Goal: Information Seeking & Learning: Check status

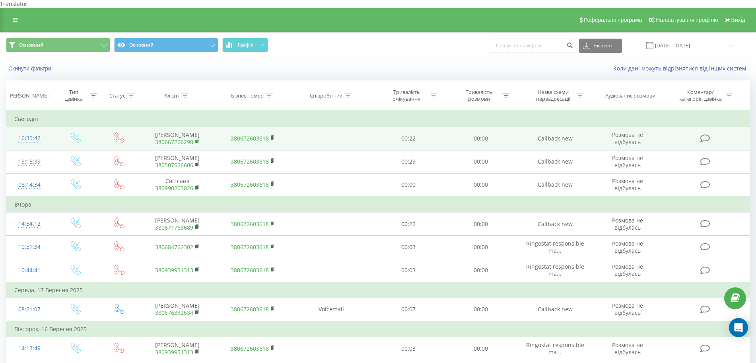
click at [195, 138] on icon at bounding box center [197, 141] width 4 height 6
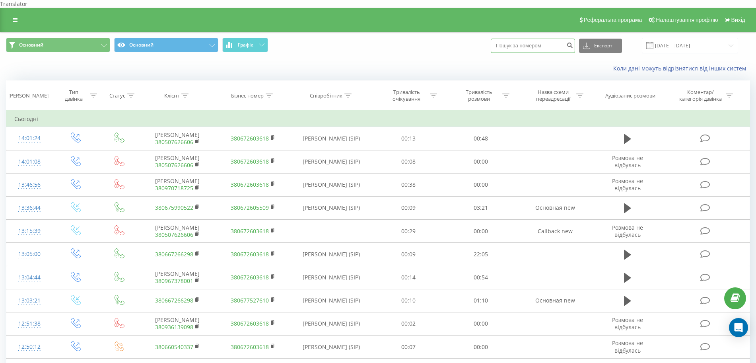
click at [526, 39] on input at bounding box center [533, 46] width 84 height 14
paste input "380667266298"
type input "380667266298"
